Goal: Ask a question

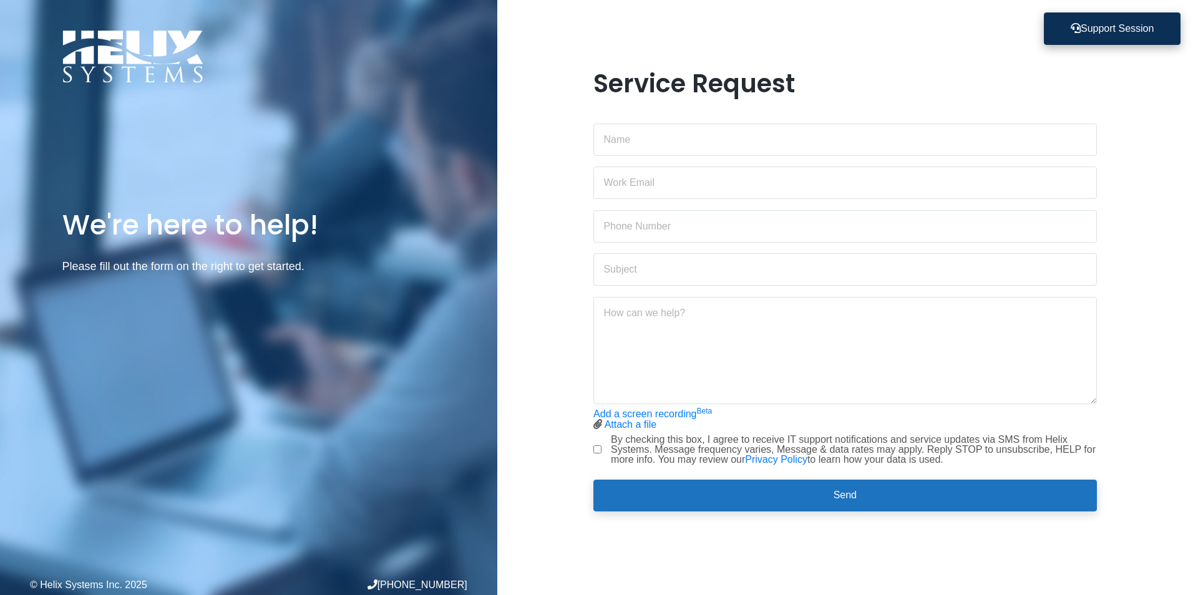
click at [1117, 31] on button "Support Session" at bounding box center [1112, 28] width 137 height 32
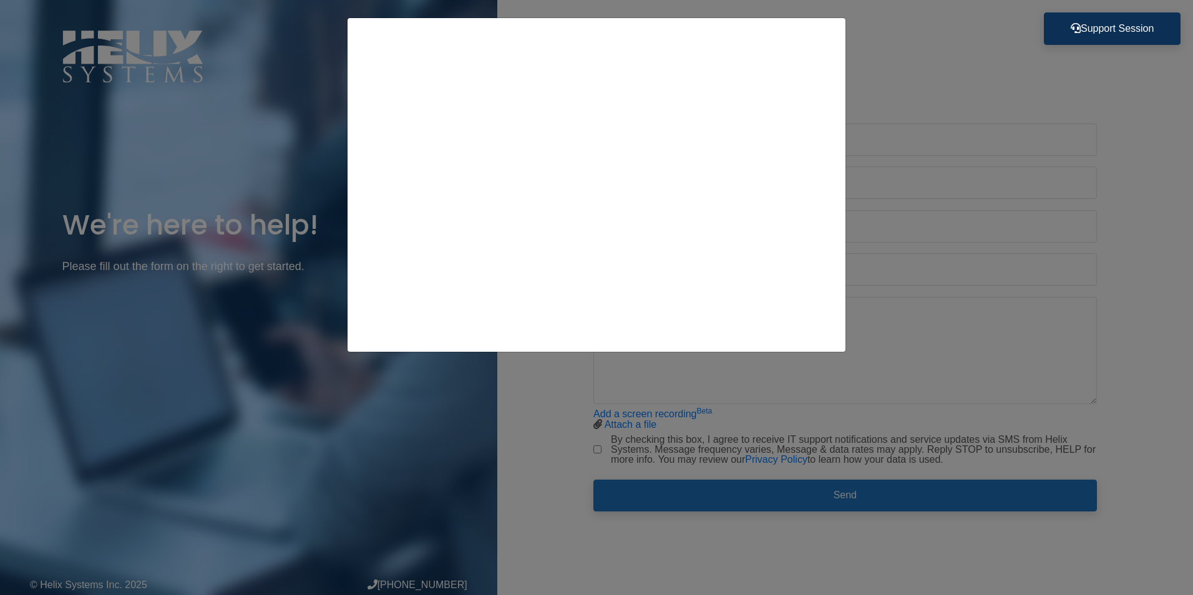
click at [1151, 130] on div at bounding box center [596, 297] width 1193 height 595
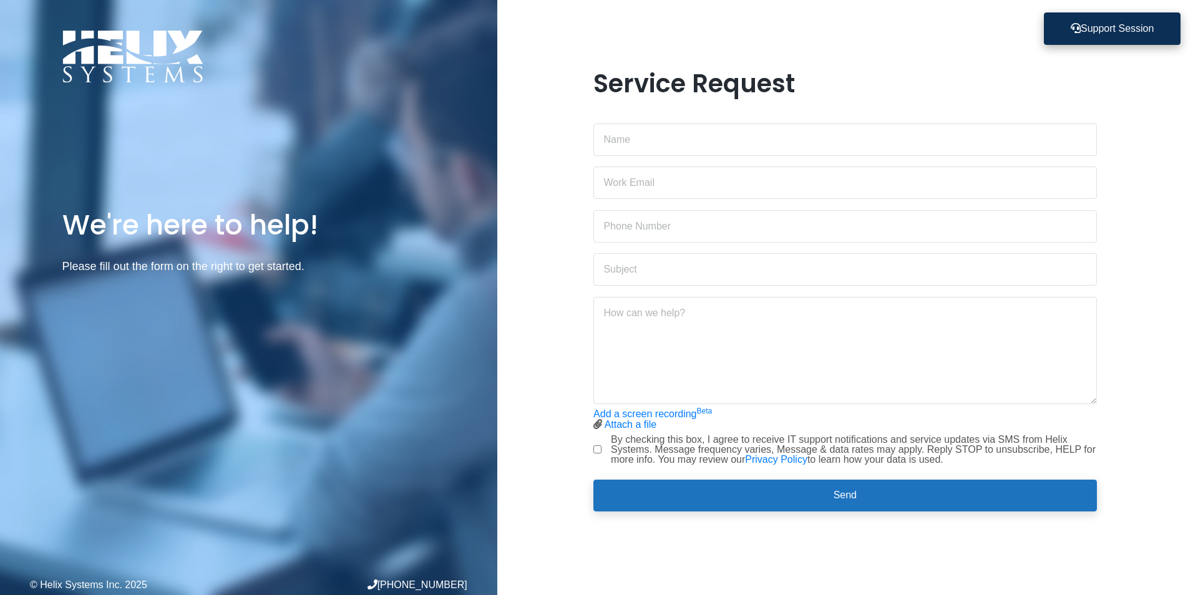
click at [1102, 36] on button "Support Session" at bounding box center [1112, 28] width 137 height 32
click at [1118, 28] on button "Support Session" at bounding box center [1112, 28] width 137 height 32
